Goal: Task Accomplishment & Management: Use online tool/utility

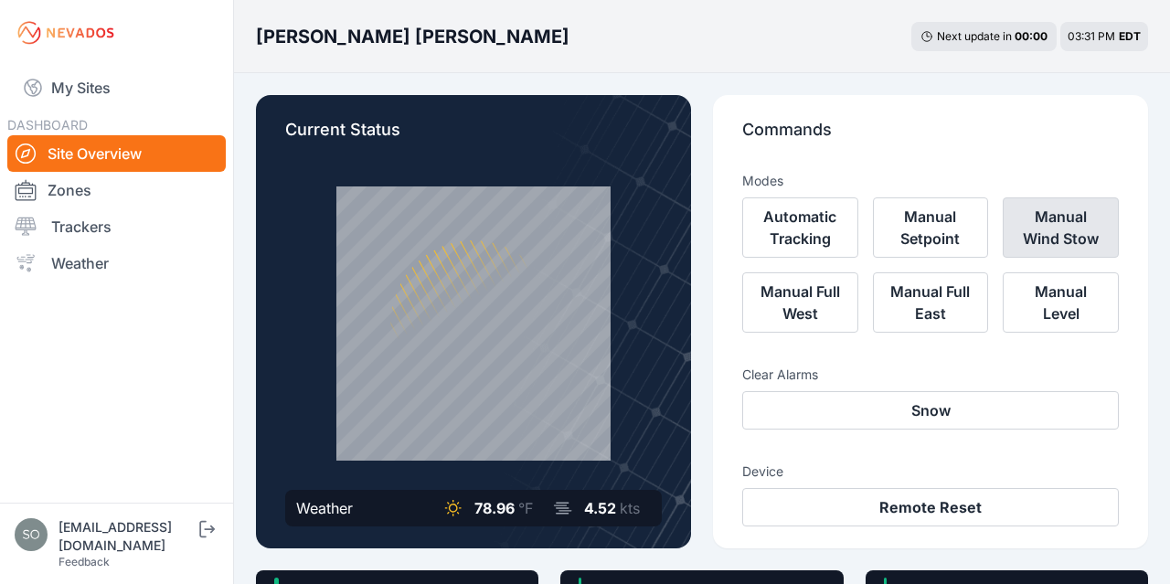
click at [1064, 228] on button "Manual Wind Stow" at bounding box center [1060, 227] width 116 height 60
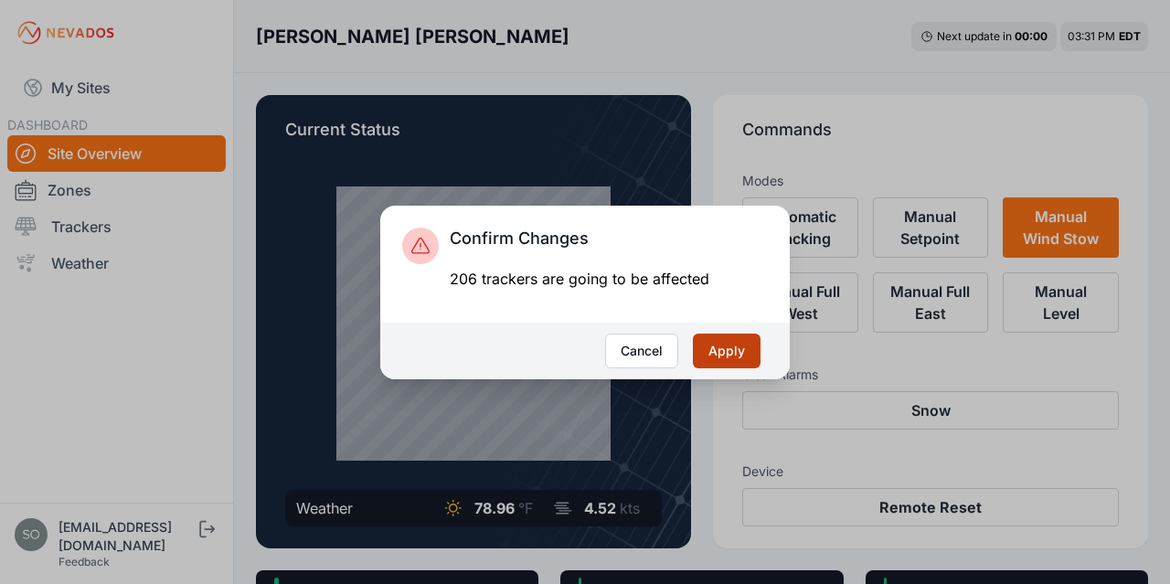
click at [747, 344] on button "Apply" at bounding box center [727, 351] width 68 height 35
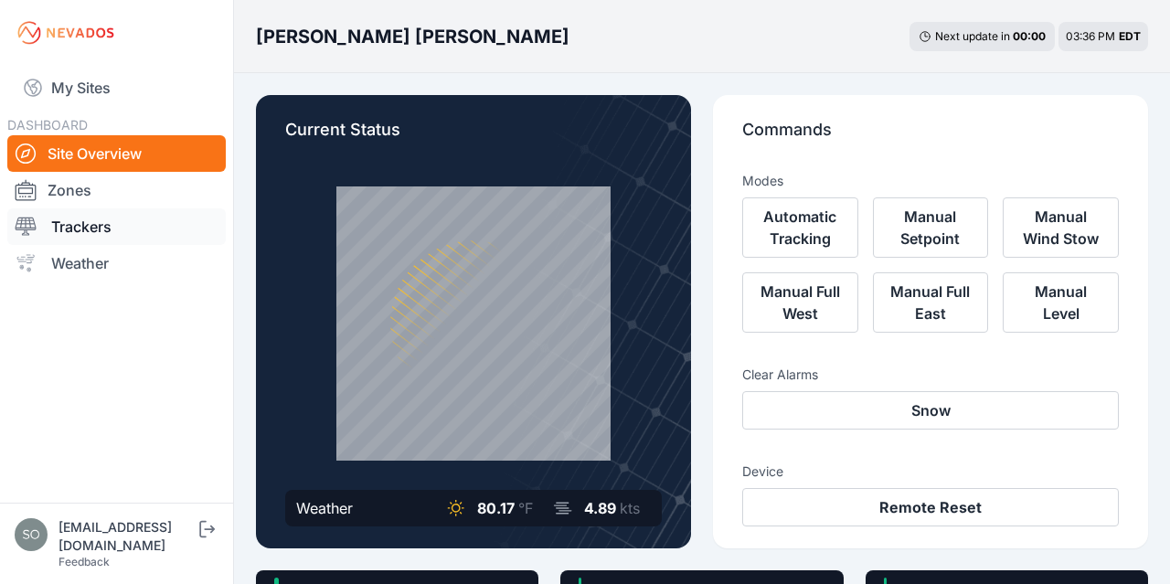
click at [72, 220] on link "Trackers" at bounding box center [116, 226] width 218 height 37
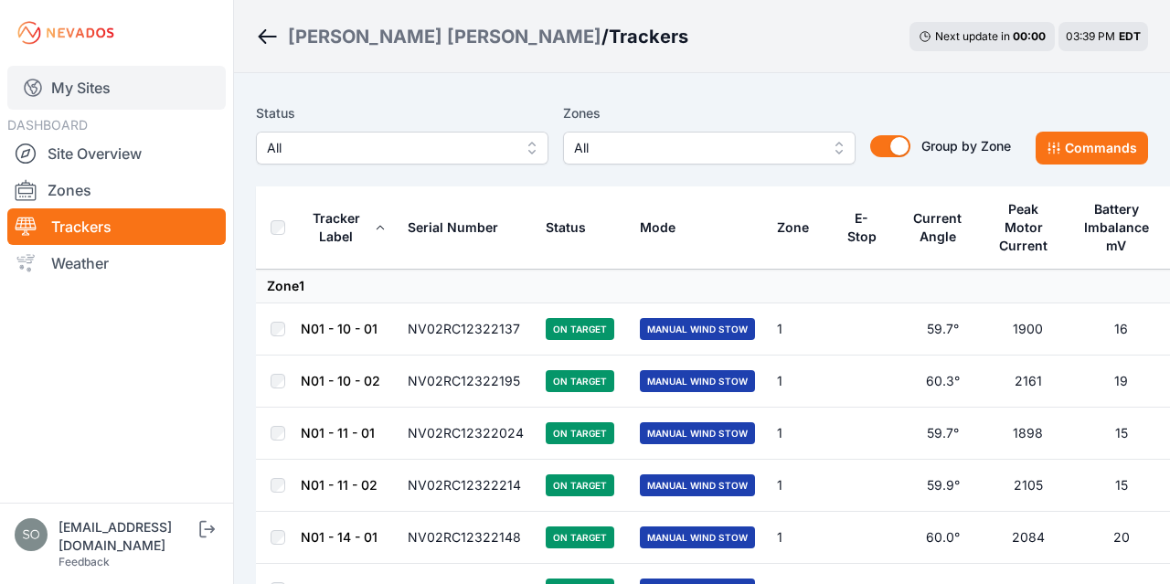
click at [112, 87] on link "My Sites" at bounding box center [116, 88] width 218 height 44
click at [111, 137] on link "Site Overview" at bounding box center [116, 153] width 218 height 37
click at [105, 156] on link "Site Overview" at bounding box center [116, 153] width 218 height 37
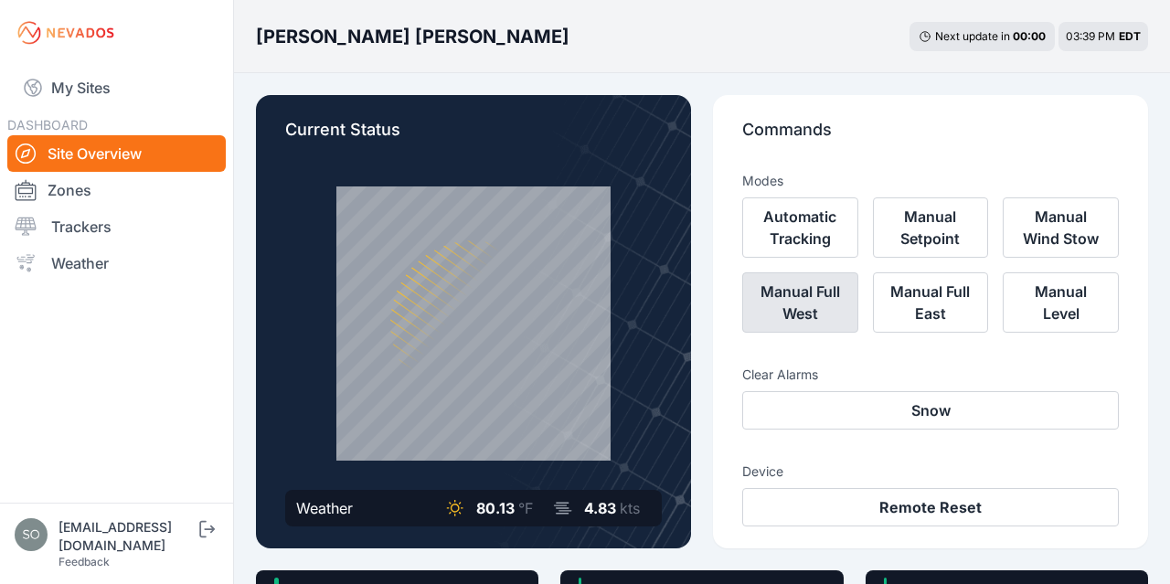
click at [804, 304] on button "Manual Full West" at bounding box center [800, 302] width 116 height 60
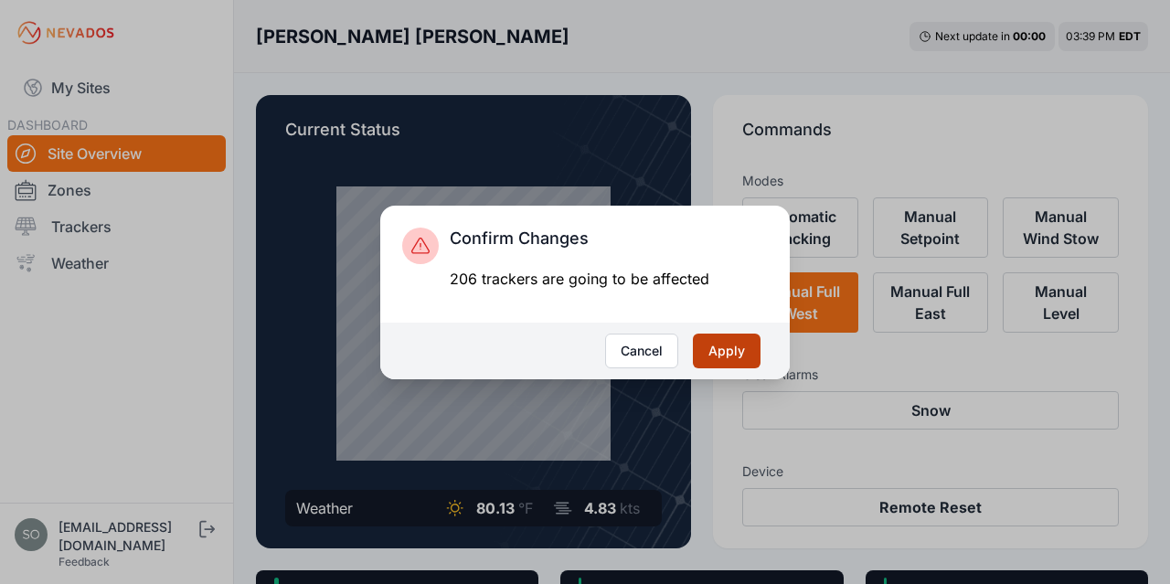
click at [730, 355] on button "Apply" at bounding box center [727, 351] width 68 height 35
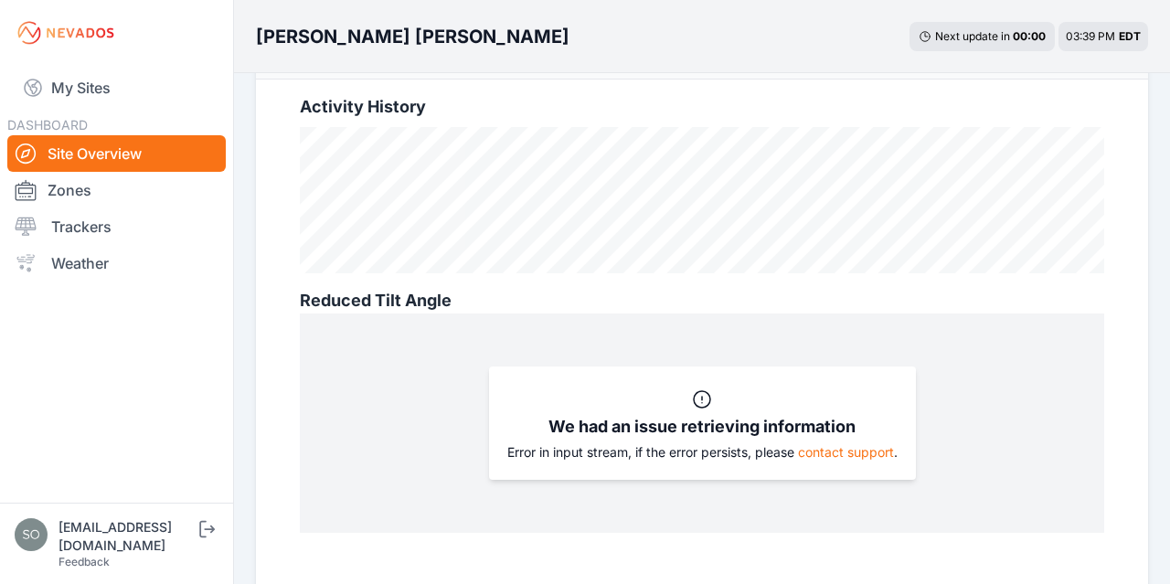
scroll to position [570, 0]
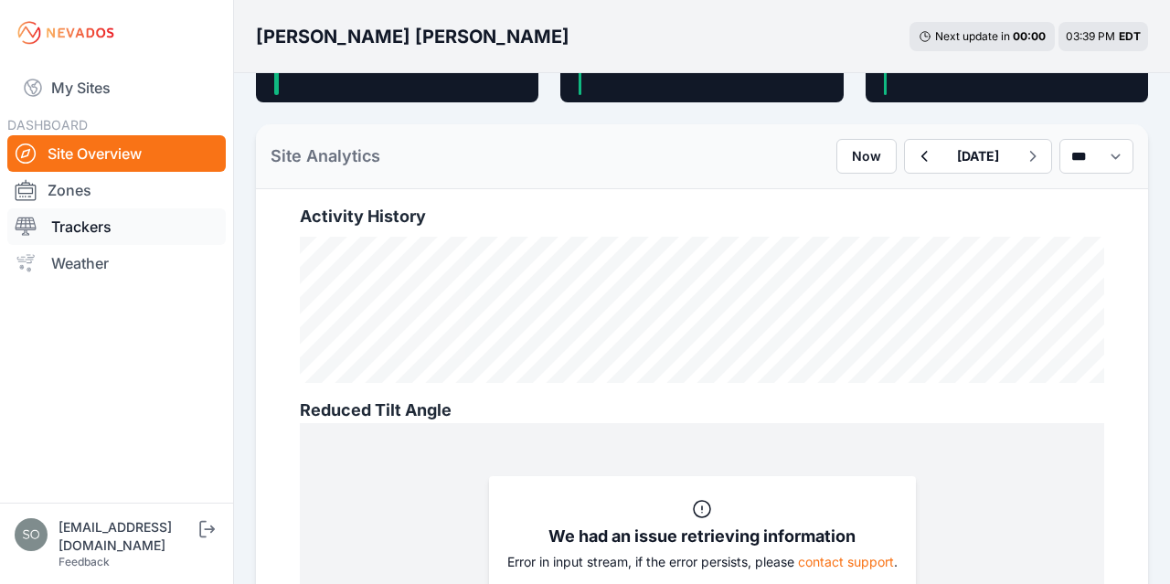
click at [91, 186] on link "Zones" at bounding box center [116, 190] width 218 height 37
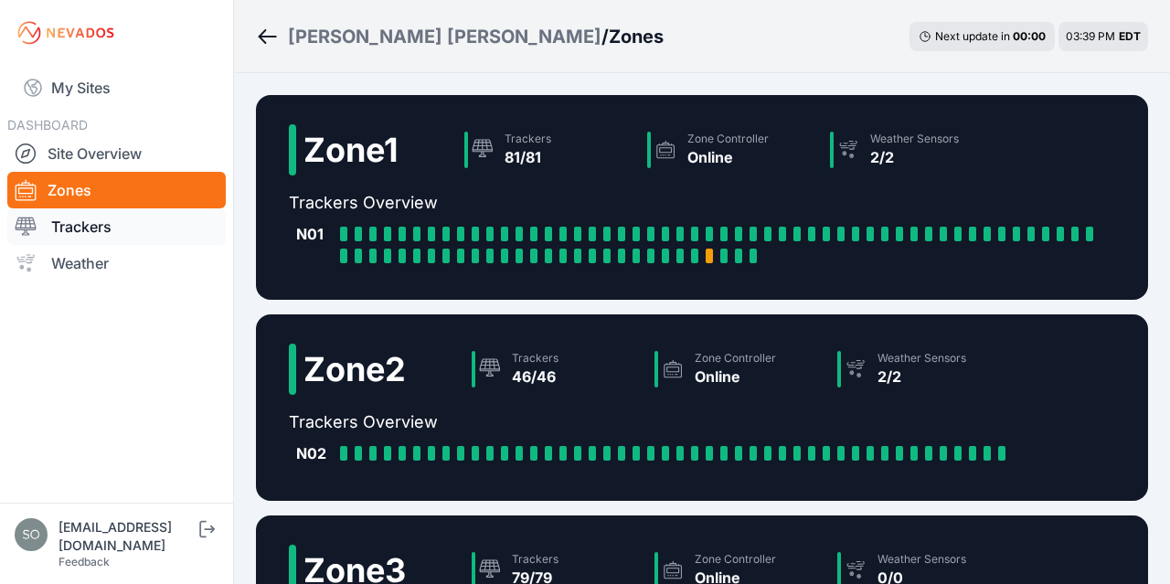
click at [77, 228] on link "Trackers" at bounding box center [116, 226] width 218 height 37
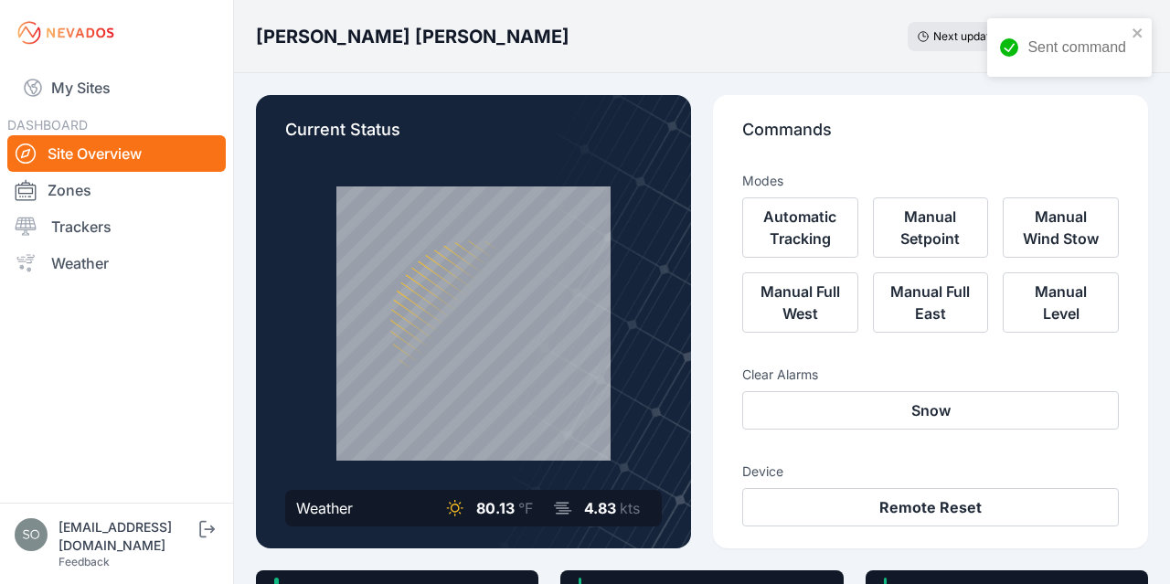
click at [1130, 32] on div "Sent command" at bounding box center [1062, 47] width 137 height 33
click at [87, 238] on link "Trackers" at bounding box center [116, 226] width 218 height 37
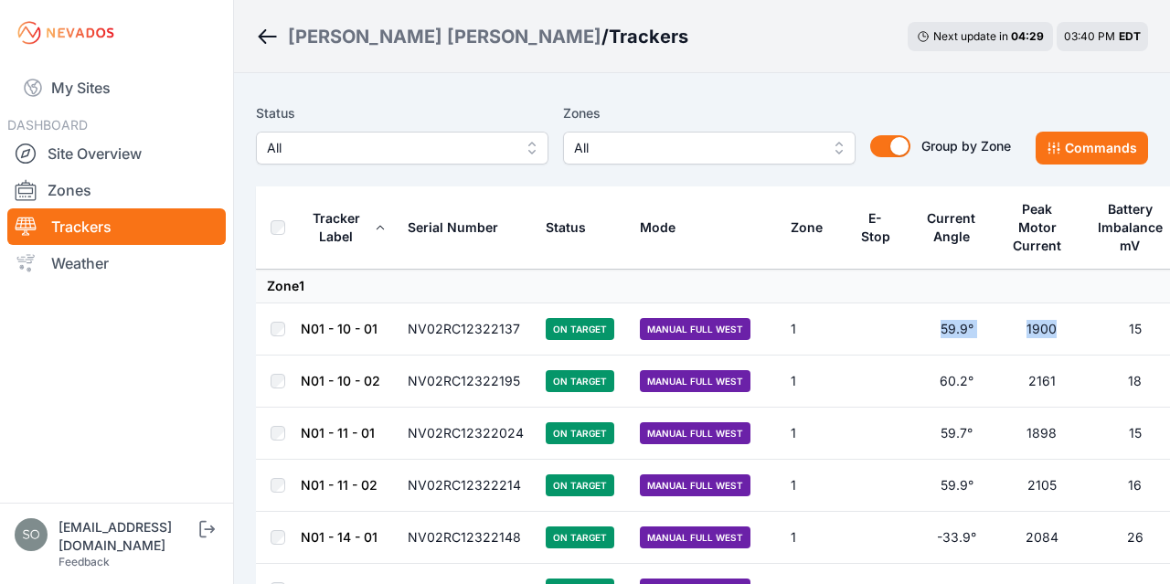
drag, startPoint x: 875, startPoint y: 324, endPoint x: 1055, endPoint y: 336, distance: 179.5
click at [1055, 336] on tr "N01 - 10 - 01 NV02RC12322137 On Target Manual Full West 1 59.9° 1900 15 29660" at bounding box center [756, 329] width 1001 height 52
click at [1068, 339] on td "1900" at bounding box center [1041, 329] width 85 height 52
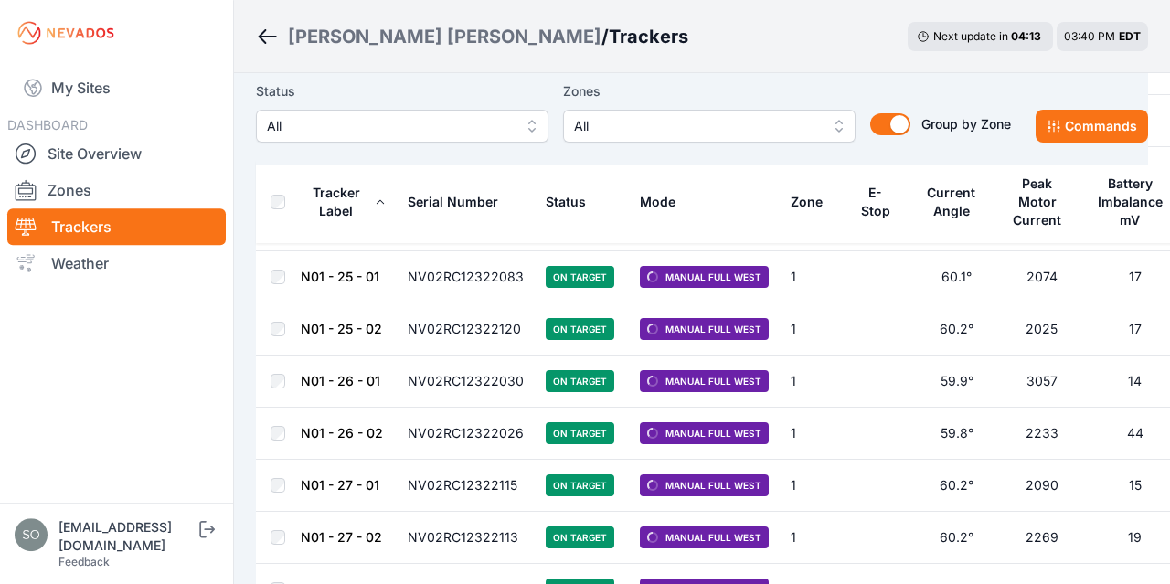
scroll to position [1521, 0]
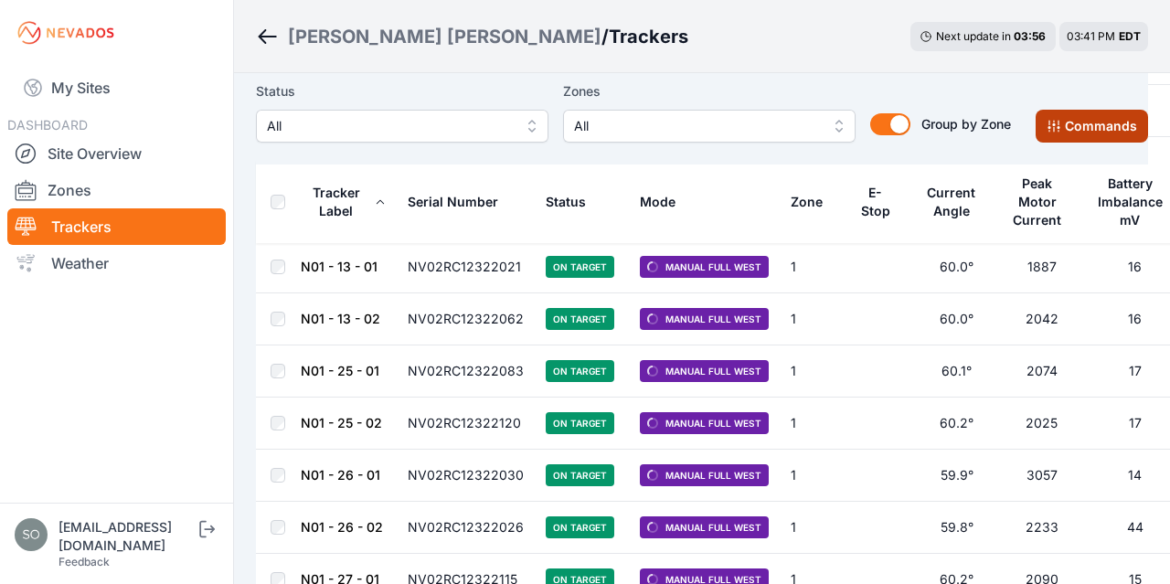
click at [1087, 124] on button "Commands" at bounding box center [1091, 126] width 112 height 33
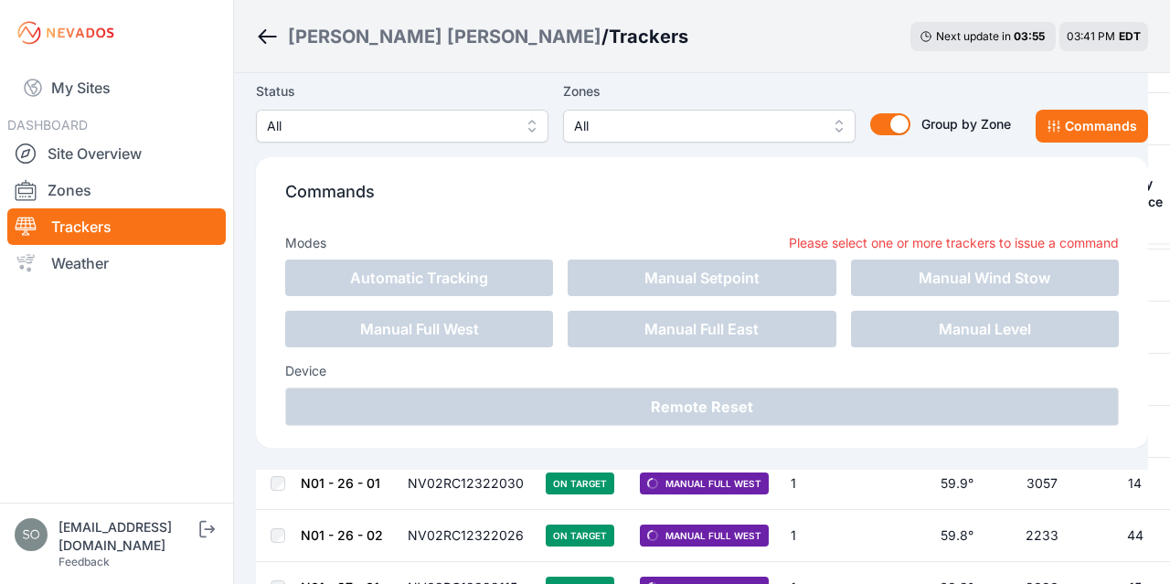
scroll to position [1825, 0]
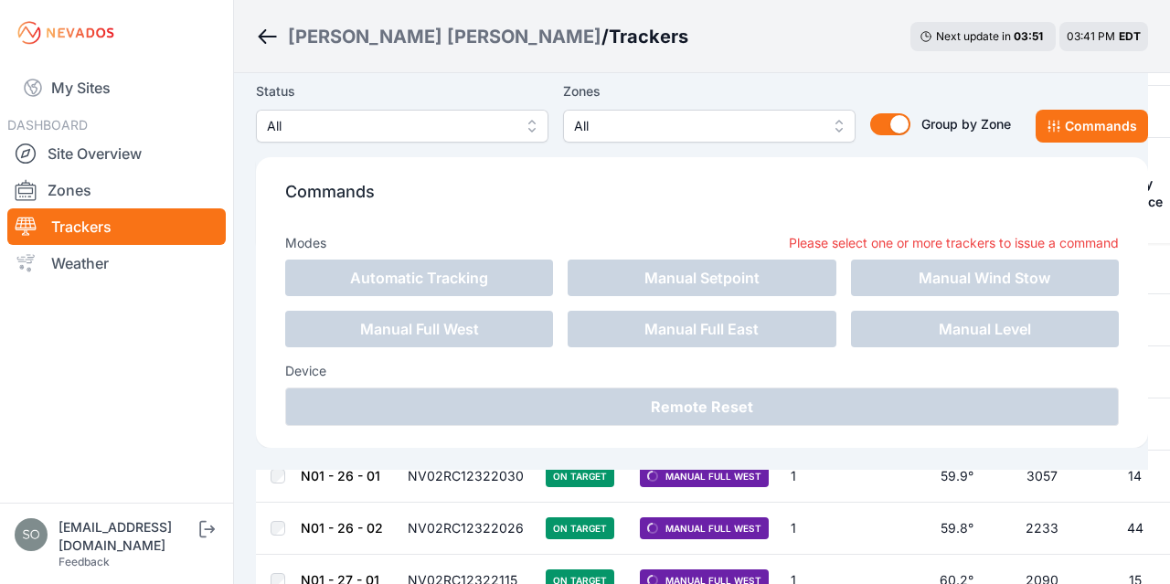
click at [787, 45] on div "Wolcott Hill / Trackers Next update in 03 : 51 03:41 PM EDT" at bounding box center [702, 36] width 936 height 73
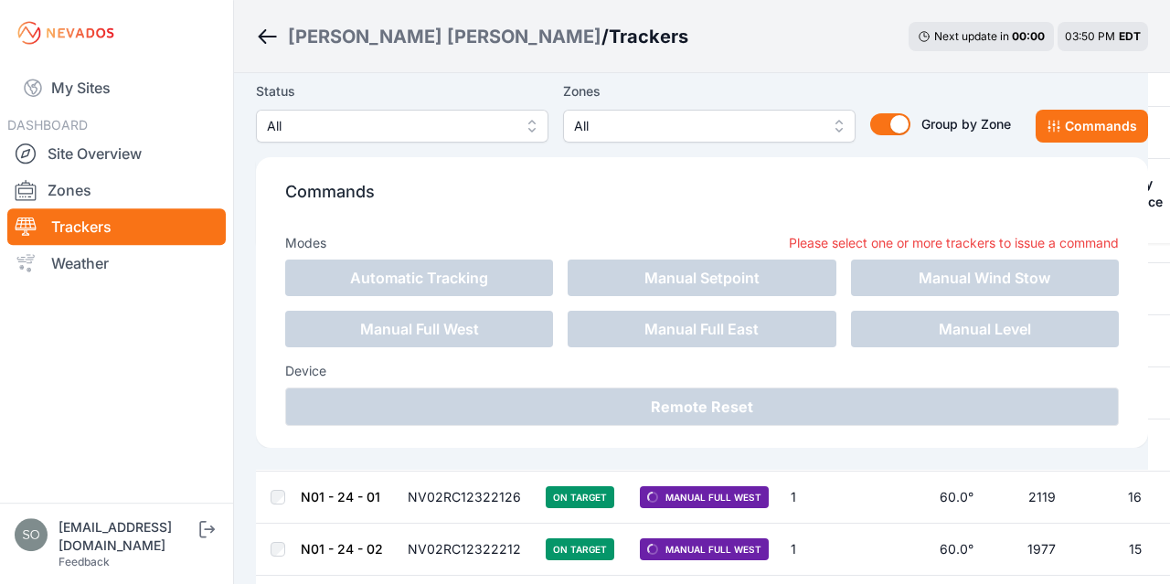
scroll to position [1065, 0]
